Goal: Task Accomplishment & Management: Use online tool/utility

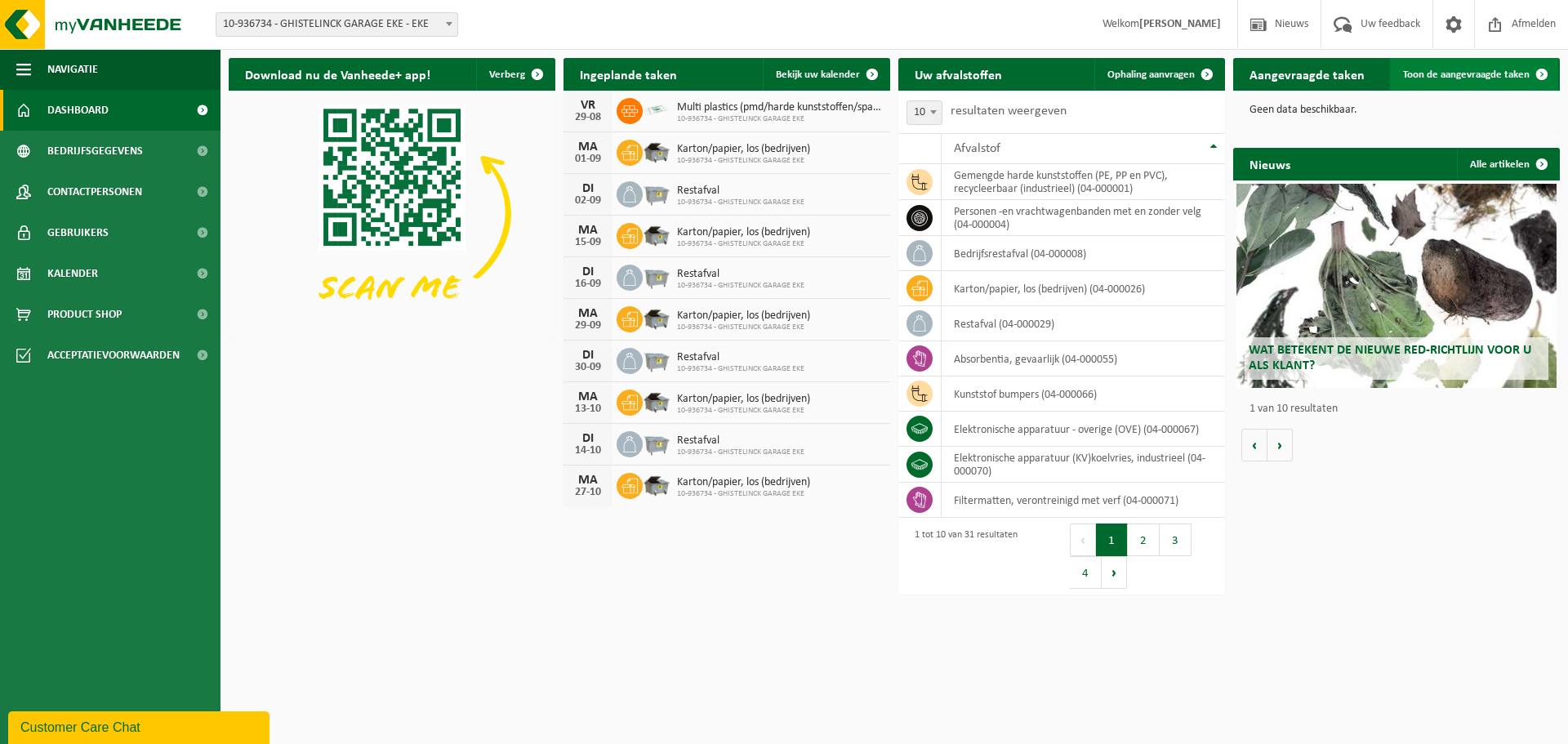
click at [1495, 80] on span "Toon de aangevraagde taken" at bounding box center [1467, 75] width 127 height 11
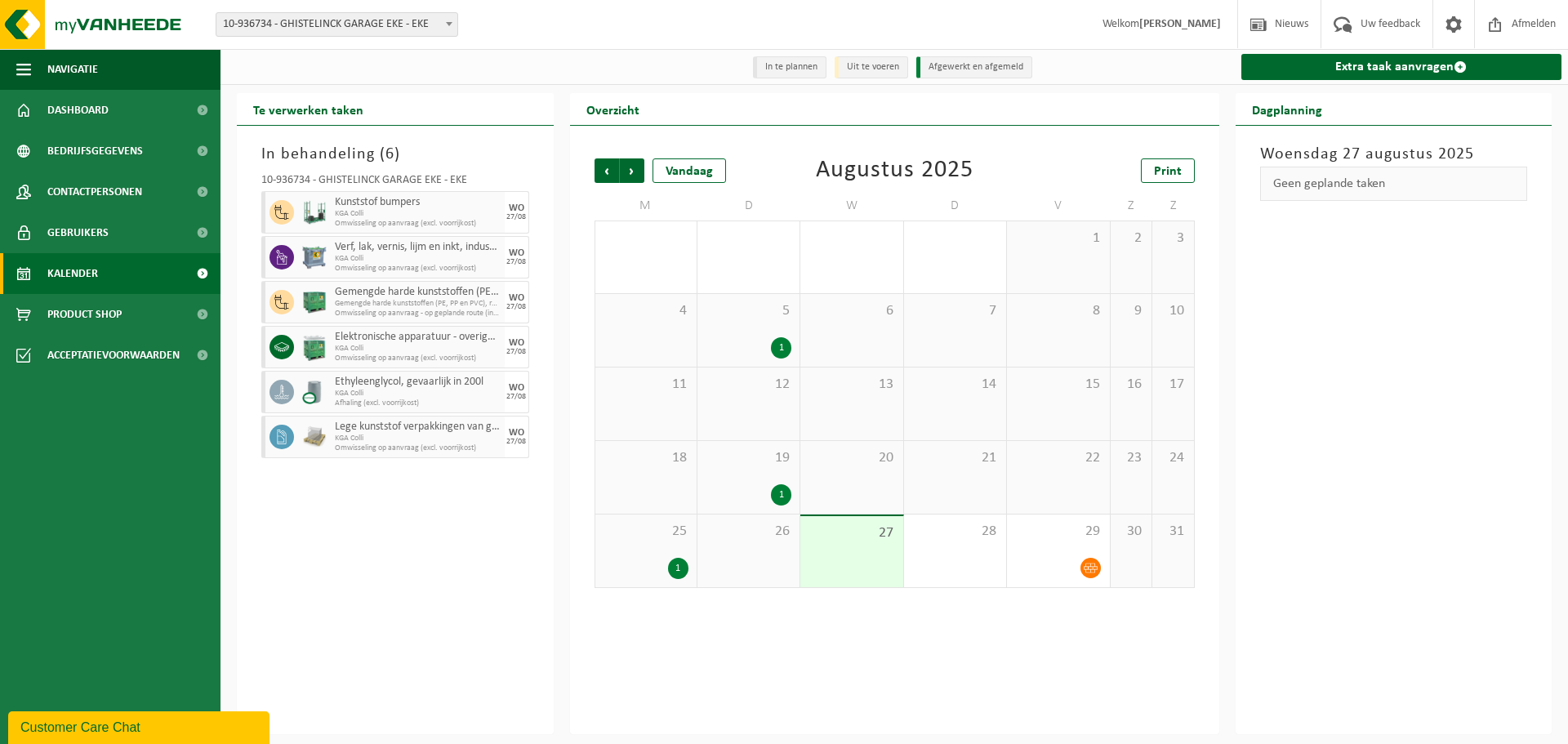
click at [385, 207] on span "Kunststof bumpers" at bounding box center [418, 202] width 166 height 13
click at [348, 214] on span "KGA Colli" at bounding box center [418, 214] width 166 height 10
click at [1373, 24] on span "Uw feedback" at bounding box center [1390, 24] width 68 height 48
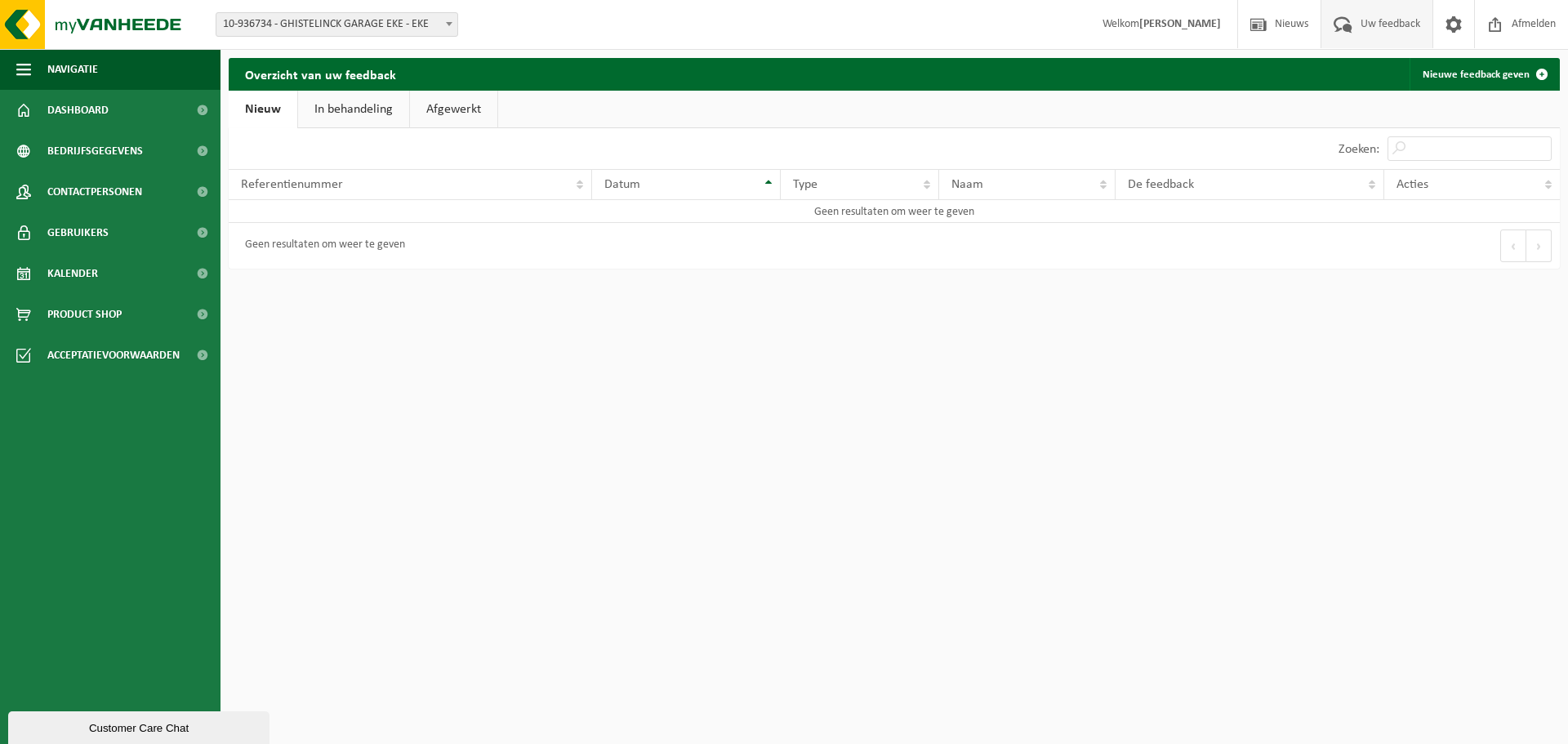
click at [378, 117] on link "In behandeling" at bounding box center [353, 109] width 111 height 37
click at [258, 108] on link "Nieuw" at bounding box center [261, 109] width 66 height 37
click at [508, 182] on div "Referentienummer" at bounding box center [406, 185] width 330 height 13
click at [87, 274] on span "Kalender" at bounding box center [72, 274] width 51 height 41
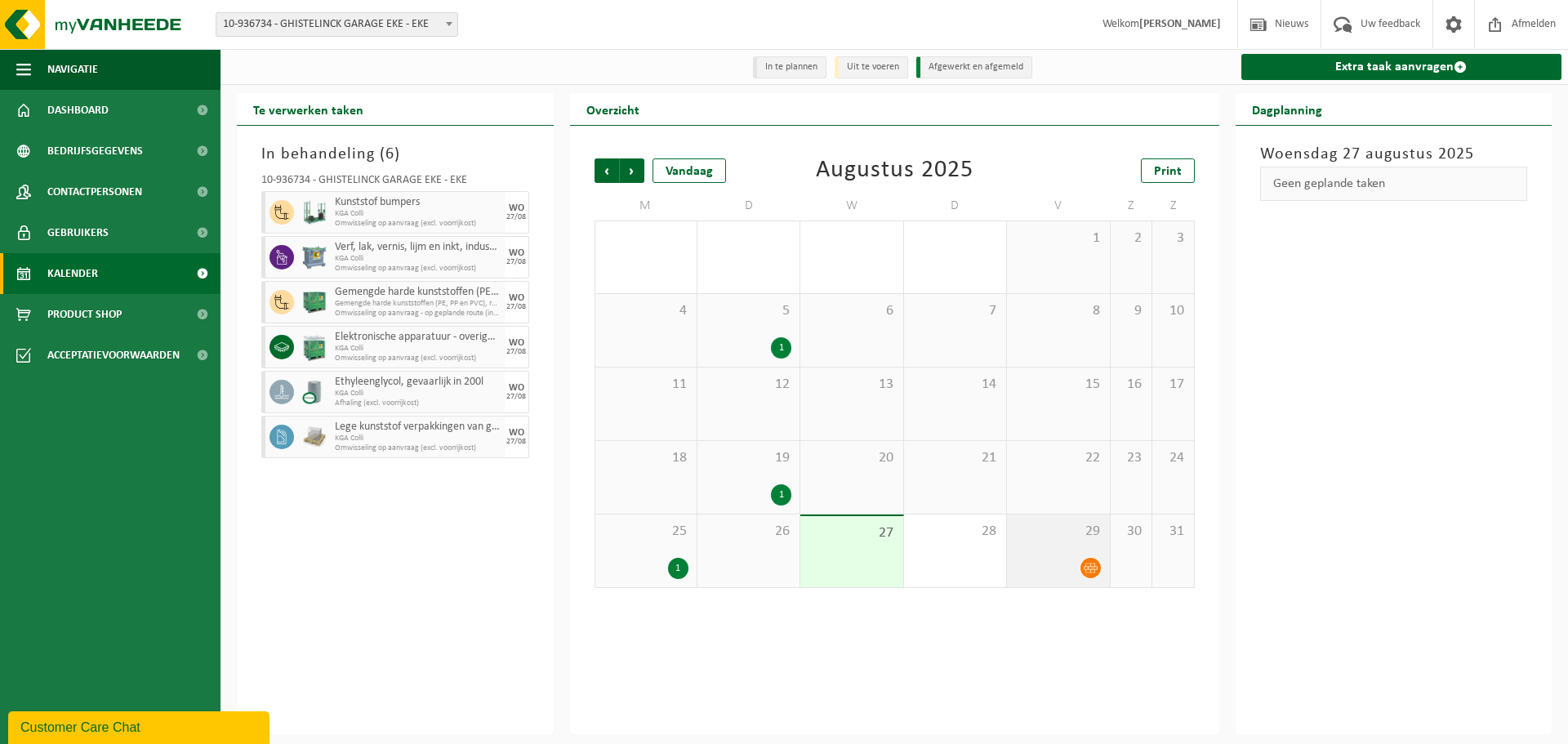
click at [1085, 556] on div "29" at bounding box center [1058, 551] width 102 height 72
